Goal: Task Accomplishment & Management: Use online tool/utility

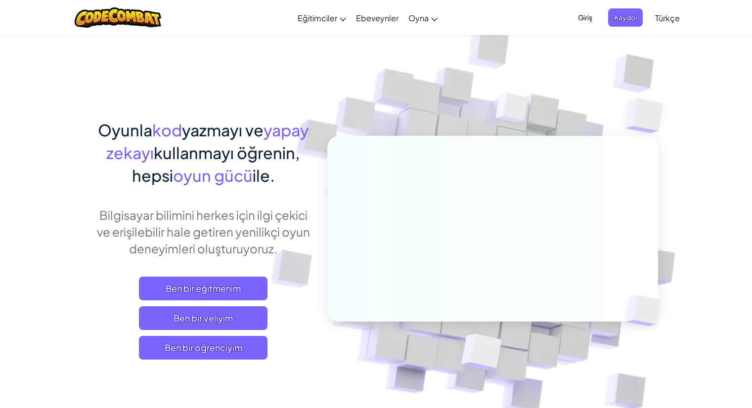
click at [277, 213] on p "Bilgisayar bilimini herkes için ilgi çekici ve erişilebilir hale getiren yenili…" at bounding box center [203, 232] width 218 height 50
click at [245, 344] on span "Ben bir öğrenciyim" at bounding box center [203, 348] width 129 height 24
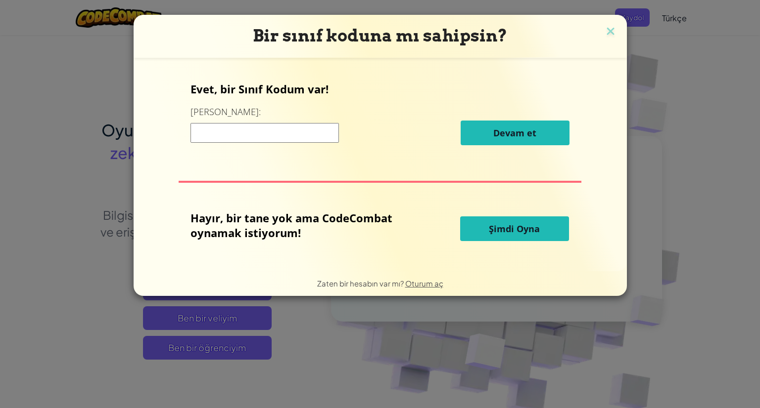
click at [493, 229] on span "Şimdi Oyna" at bounding box center [514, 229] width 51 height 12
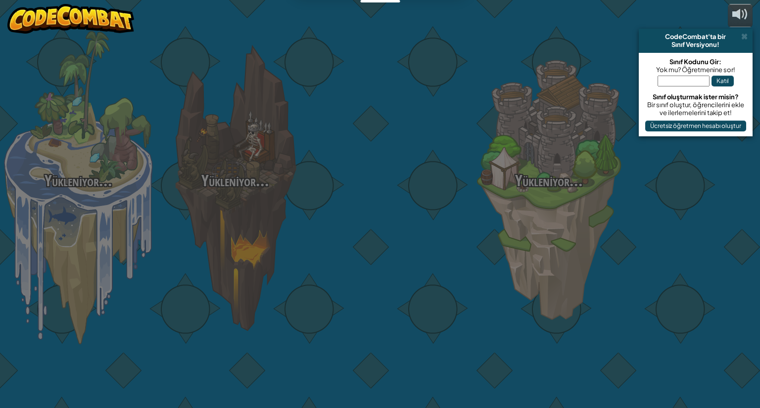
select select "tr"
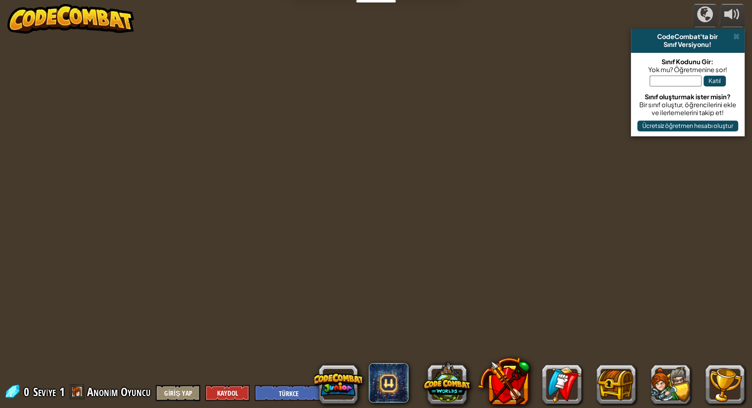
select select "tr"
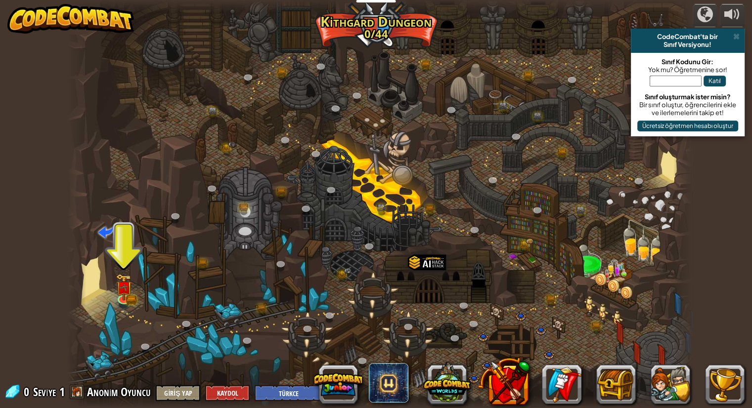
click at [729, 34] on div "CodeCombat'ta bir" at bounding box center [688, 37] width 106 height 8
click at [736, 33] on span at bounding box center [736, 37] width 6 height 8
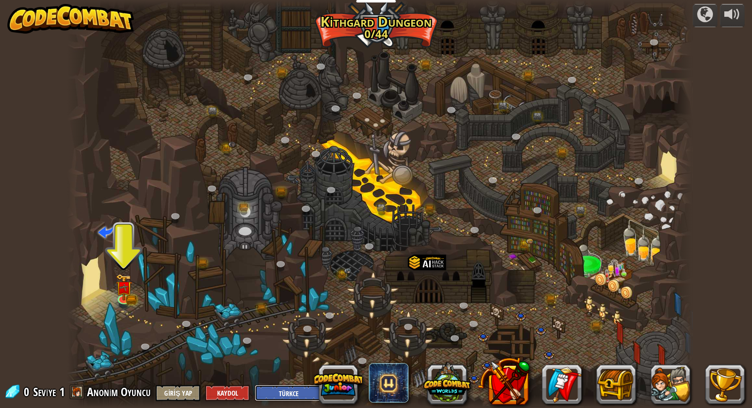
click at [292, 389] on select "English ([GEOGRAPHIC_DATA]) English ([GEOGRAPHIC_DATA]) 简体中文 繁體中文 русский españ…" at bounding box center [291, 393] width 73 height 16
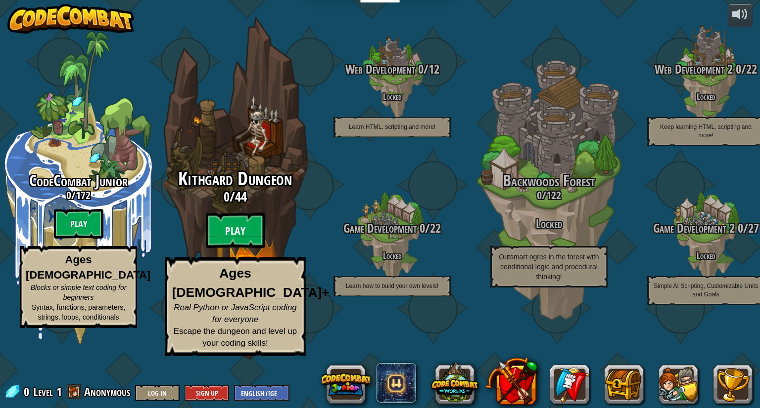
click at [247, 249] on btn "Play" at bounding box center [235, 231] width 59 height 36
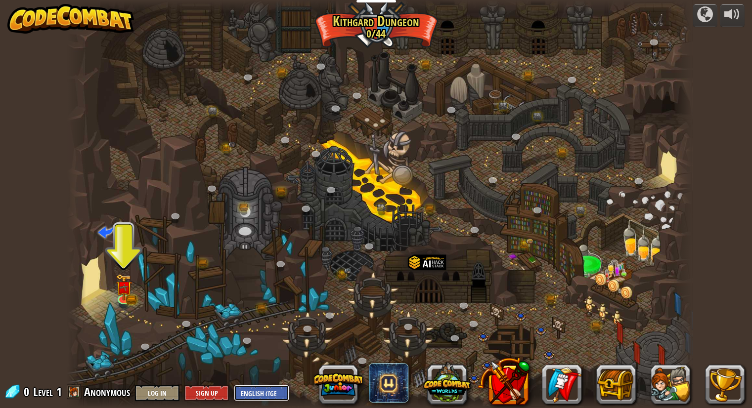
click at [264, 392] on select "English ([GEOGRAPHIC_DATA]) English ([GEOGRAPHIC_DATA]) 简体中文 繁體中文 русский españ…" at bounding box center [261, 393] width 55 height 16
select select "en-[GEOGRAPHIC_DATA]"
click at [234, 385] on select "English ([GEOGRAPHIC_DATA]) English ([GEOGRAPHIC_DATA]) 简体中文 繁體中文 русский españ…" at bounding box center [261, 393] width 55 height 16
select select "en-[GEOGRAPHIC_DATA]"
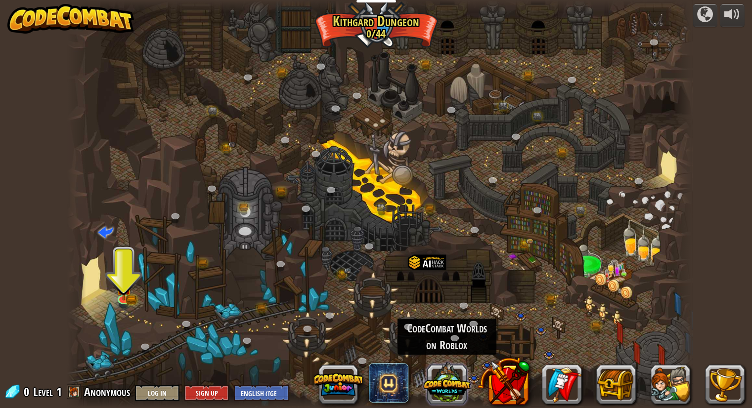
drag, startPoint x: 445, startPoint y: 381, endPoint x: 439, endPoint y: 379, distance: 6.3
click at [439, 379] on button at bounding box center [446, 382] width 47 height 47
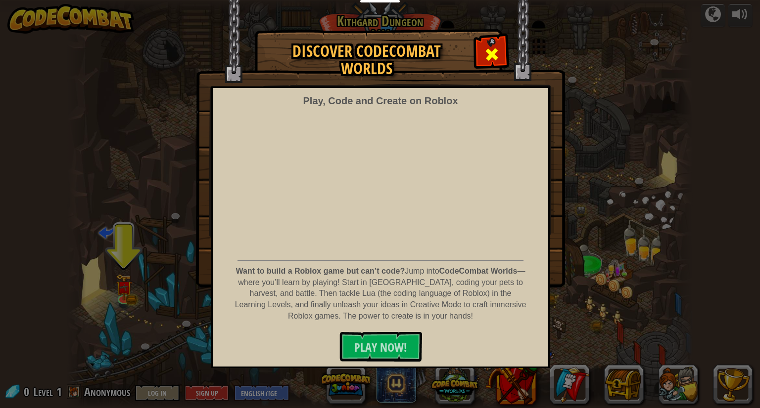
click at [497, 52] on span at bounding box center [492, 54] width 16 height 16
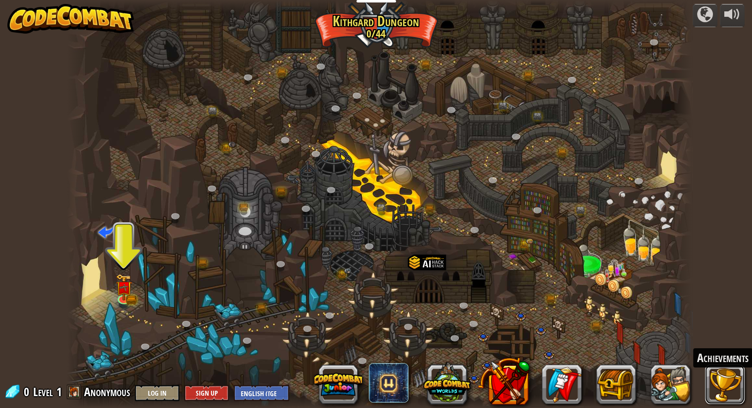
drag, startPoint x: 721, startPoint y: 382, endPoint x: 207, endPoint y: 258, distance: 529.1
click at [207, 258] on div "powered by Twisted Canyon (Locked) Challenge: collect the most gold using all t…" at bounding box center [376, 204] width 752 height 408
click at [255, 386] on select "English ([GEOGRAPHIC_DATA]) English ([GEOGRAPHIC_DATA]) 简体中文 繁體中文 русский españ…" at bounding box center [261, 393] width 55 height 16
click at [364, 61] on div at bounding box center [379, 204] width 625 height 408
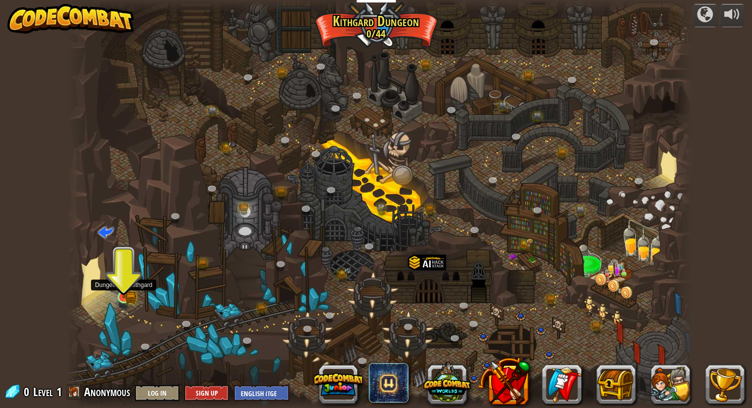
click at [126, 291] on img at bounding box center [124, 281] width 16 height 36
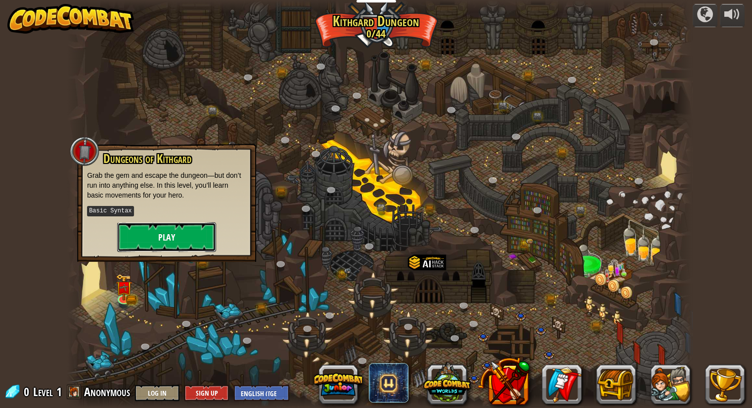
click at [172, 236] on button "Play" at bounding box center [166, 238] width 99 height 30
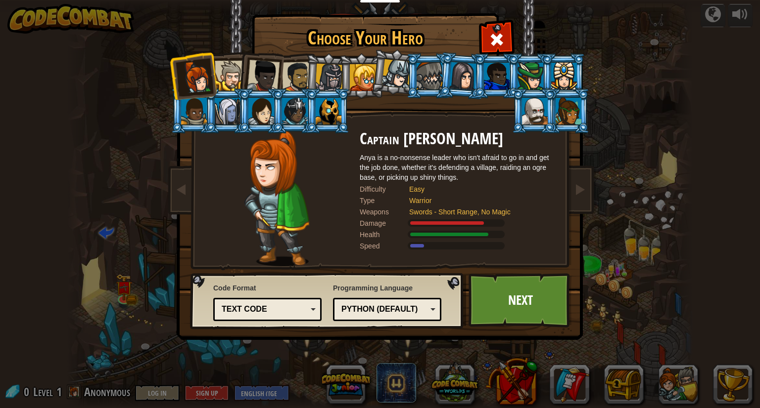
click at [238, 53] on ol at bounding box center [380, 53] width 408 height 0
drag, startPoint x: 229, startPoint y: 77, endPoint x: 235, endPoint y: 77, distance: 6.0
click at [234, 77] on div at bounding box center [230, 76] width 30 height 30
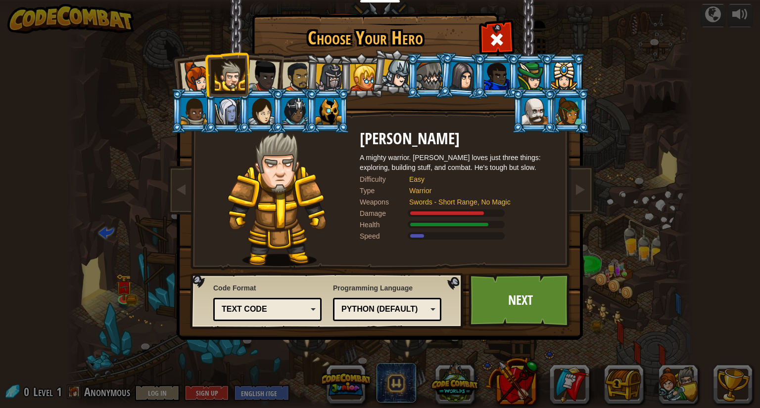
click at [289, 73] on div at bounding box center [297, 77] width 31 height 31
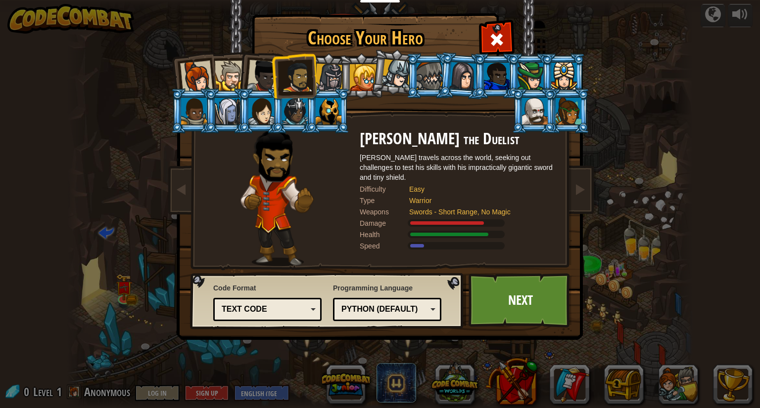
click at [254, 73] on div at bounding box center [263, 76] width 33 height 33
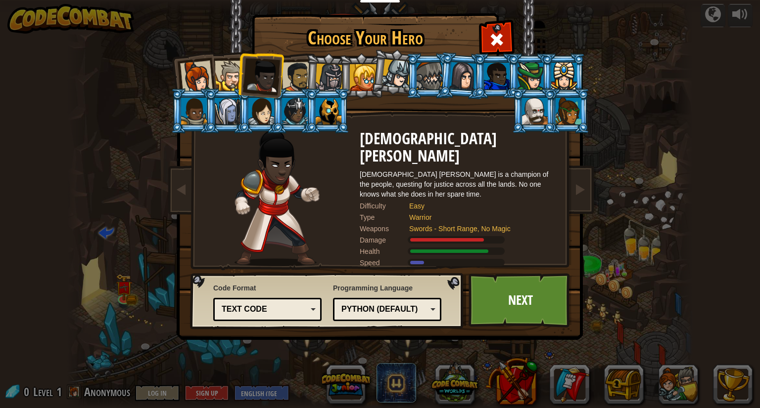
click at [226, 74] on div at bounding box center [230, 76] width 30 height 30
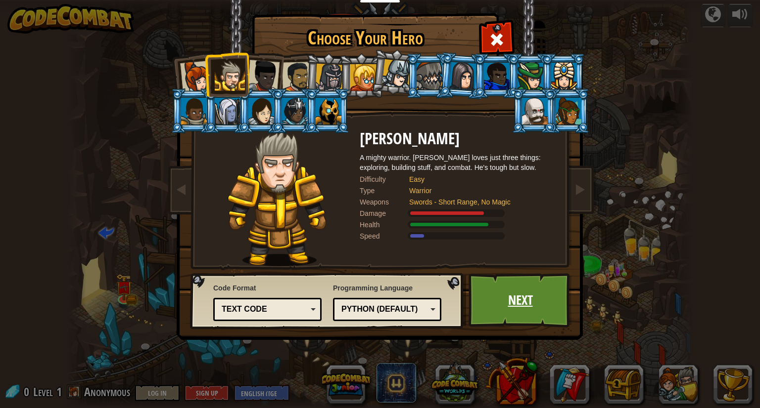
click at [512, 293] on link "Next" at bounding box center [519, 300] width 103 height 54
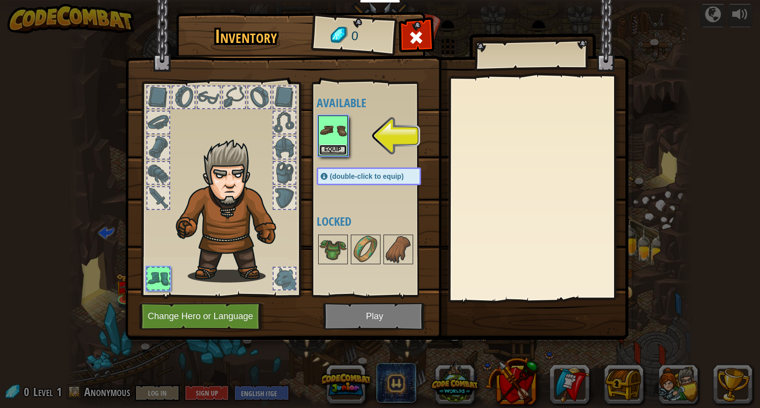
click at [323, 153] on button "Equip" at bounding box center [333, 150] width 28 height 10
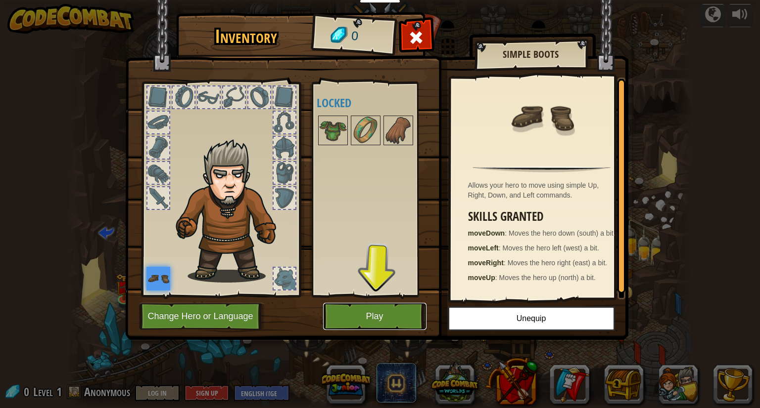
click at [401, 321] on button "Play" at bounding box center [374, 316] width 103 height 27
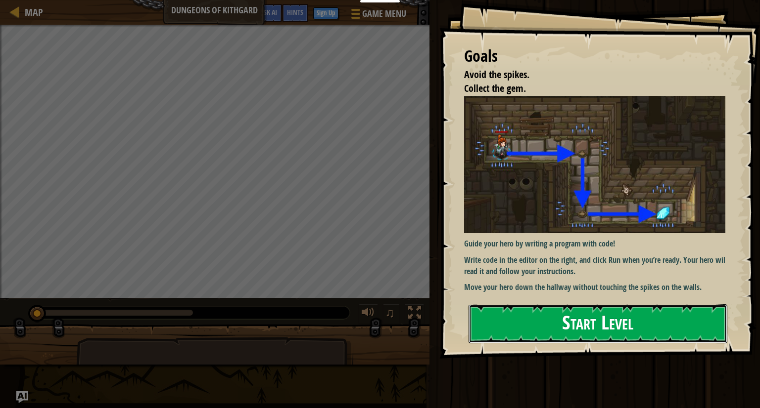
click at [643, 322] on button "Start Level" at bounding box center [597, 324] width 259 height 39
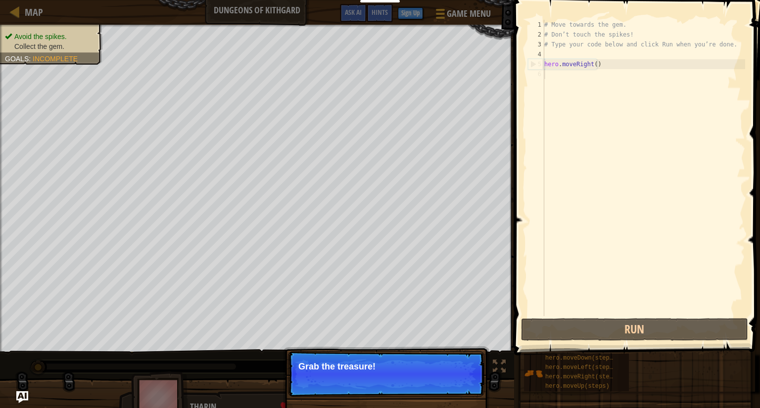
drag, startPoint x: 616, startPoint y: 96, endPoint x: 640, endPoint y: 88, distance: 25.3
click at [640, 88] on div "# Move towards the gem. # Don’t touch the spikes! # Type your code below and cl…" at bounding box center [643, 178] width 203 height 316
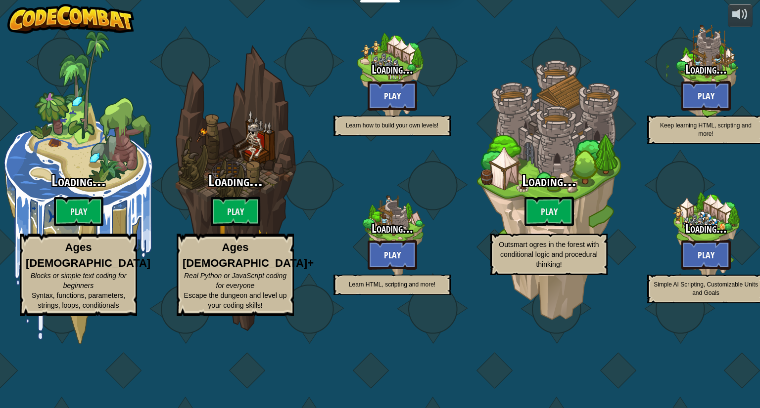
select select "en-[GEOGRAPHIC_DATA]"
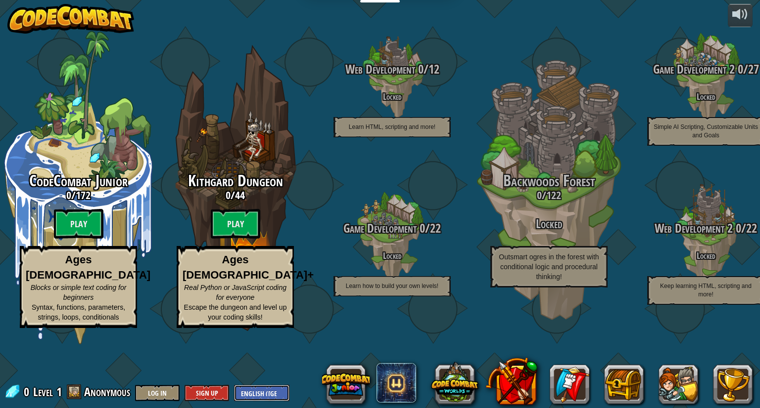
click at [264, 386] on select "English ([GEOGRAPHIC_DATA]) English ([GEOGRAPHIC_DATA]) 简体中文 繁體中文 русский españ…" at bounding box center [261, 393] width 55 height 16
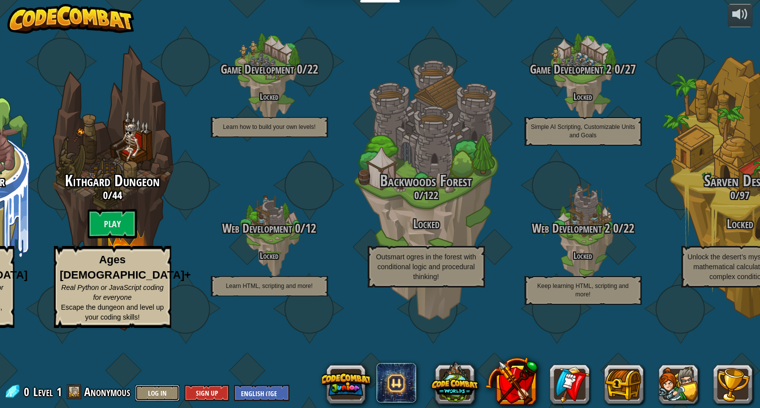
click at [160, 388] on button "Log In" at bounding box center [157, 393] width 45 height 16
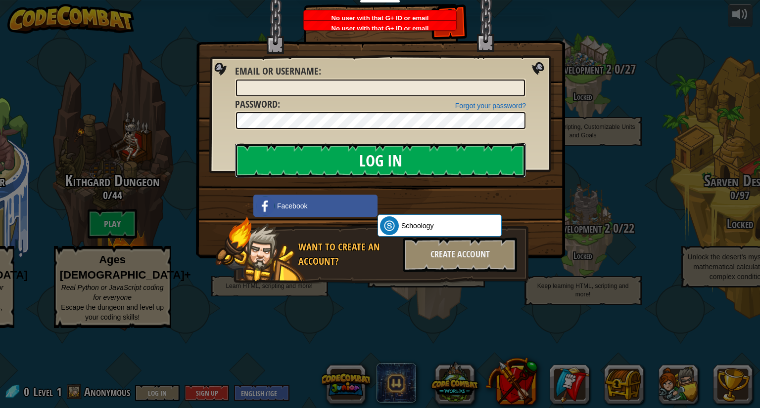
click at [473, 163] on input "Log In" at bounding box center [380, 160] width 291 height 35
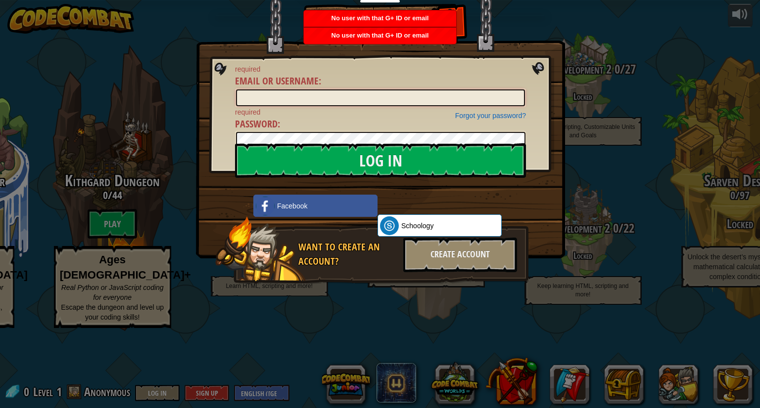
click at [356, 98] on input "Email or Username :" at bounding box center [380, 98] width 289 height 17
drag, startPoint x: 543, startPoint y: 65, endPoint x: 530, endPoint y: 69, distance: 14.3
click at [542, 65] on img at bounding box center [380, 115] width 369 height 288
click at [287, 312] on div "Log In required Email or Username : Forgot your password? required Password : L…" at bounding box center [380, 204] width 760 height 408
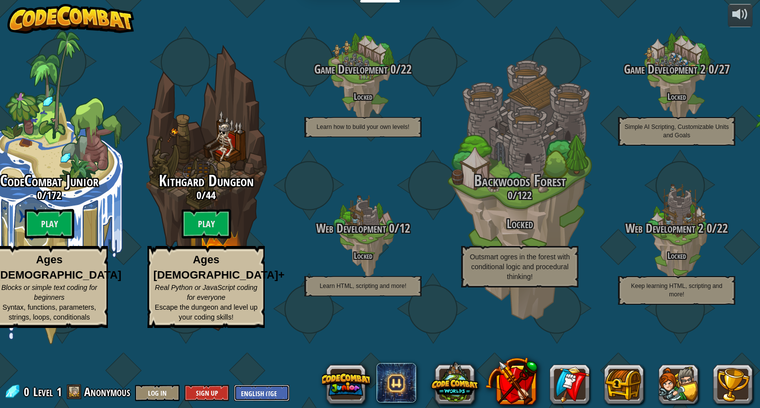
drag, startPoint x: 248, startPoint y: 391, endPoint x: 253, endPoint y: 391, distance: 5.0
click at [252, 392] on select "English ([GEOGRAPHIC_DATA]) English ([GEOGRAPHIC_DATA]) 简体中文 繁體中文 русский españ…" at bounding box center [261, 393] width 55 height 16
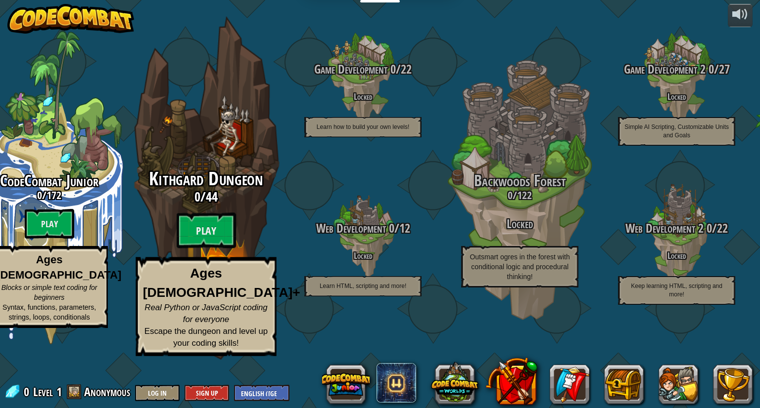
click at [150, 193] on div "Kithgard Dungeon 0 / 44 Play Ages [DEMOGRAPHIC_DATA]+ Real Python or JavaScript…" at bounding box center [206, 188] width 188 height 376
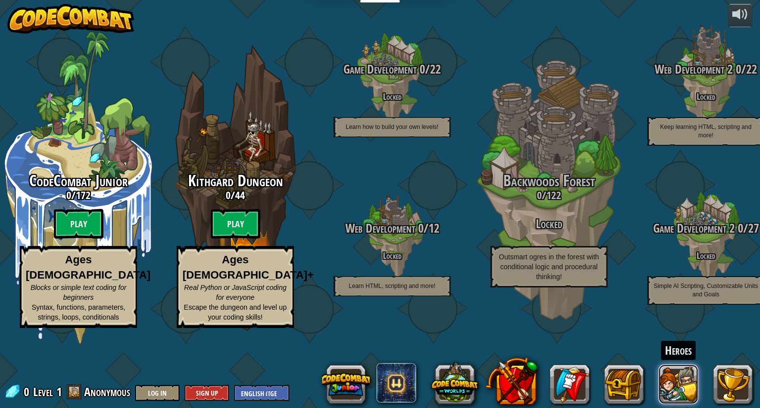
click at [682, 378] on button at bounding box center [678, 385] width 40 height 40
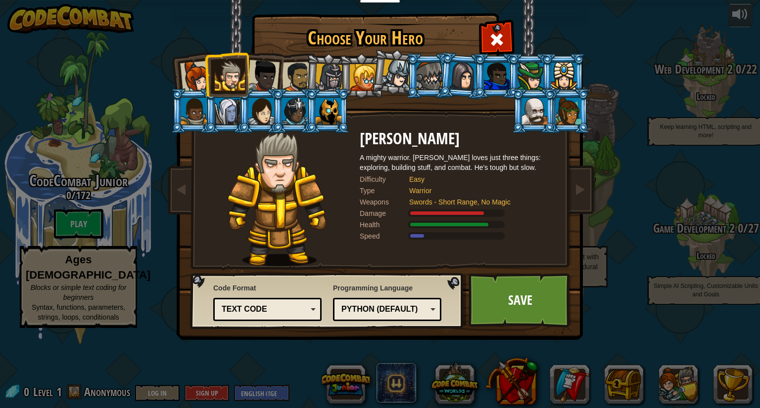
click at [571, 86] on div at bounding box center [564, 76] width 26 height 27
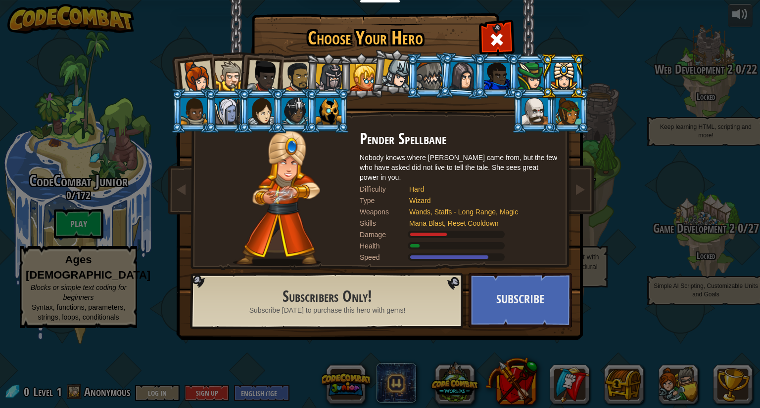
click at [322, 115] on div at bounding box center [328, 111] width 26 height 27
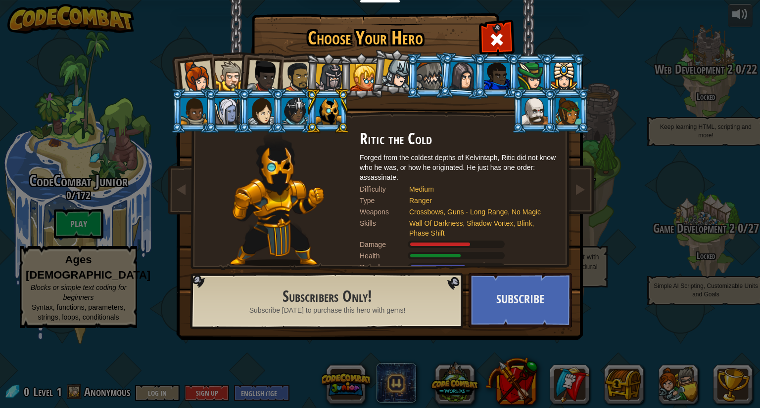
click at [227, 64] on div at bounding box center [230, 76] width 30 height 30
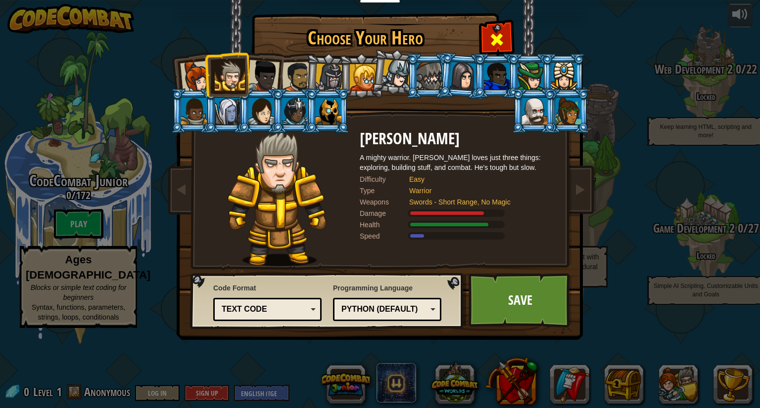
click at [494, 40] on span at bounding box center [497, 40] width 16 height 16
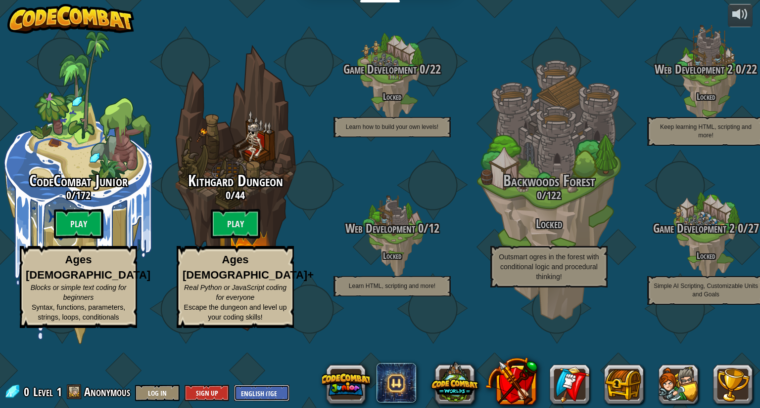
click at [273, 386] on select "English ([GEOGRAPHIC_DATA]) English ([GEOGRAPHIC_DATA]) 简体中文 繁體中文 русский españ…" at bounding box center [261, 393] width 55 height 16
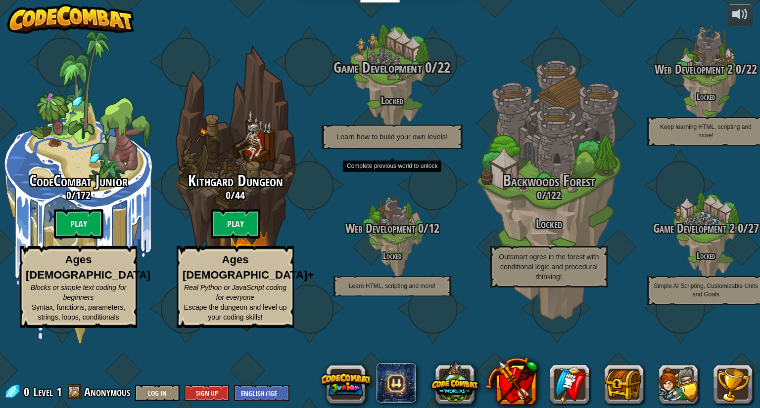
select select "en-[GEOGRAPHIC_DATA]"
